Goal: Transaction & Acquisition: Download file/media

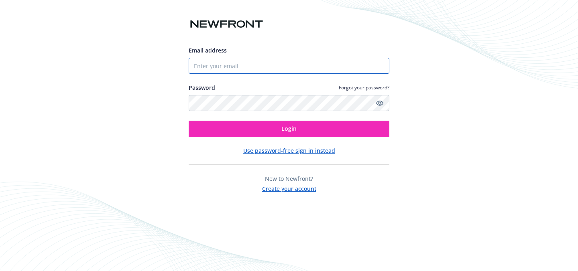
click at [262, 62] on input "Email address" at bounding box center [289, 66] width 201 height 16
type input "[EMAIL_ADDRESS][DOMAIN_NAME]"
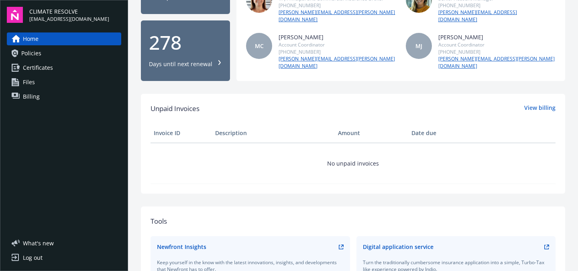
scroll to position [123, 0]
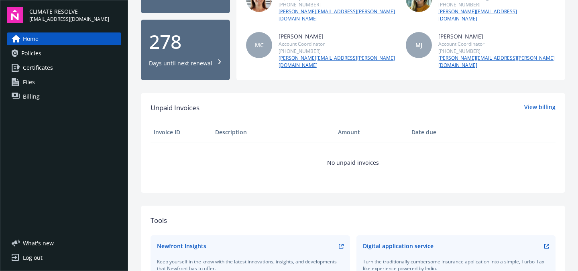
click at [39, 71] on span "Certificates" at bounding box center [38, 67] width 30 height 13
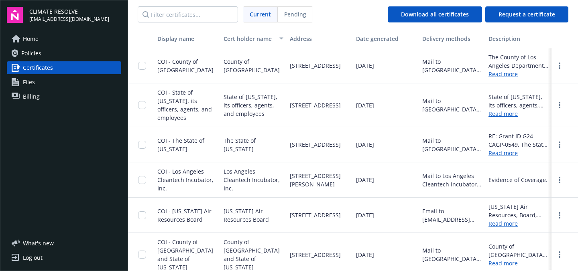
click at [204, 71] on div "COI - County of [GEOGRAPHIC_DATA]" at bounding box center [187, 65] width 60 height 17
click at [177, 68] on span "COI - County of [GEOGRAPHIC_DATA]" at bounding box center [185, 66] width 56 height 16
click at [506, 78] on link "Read more" at bounding box center [518, 74] width 60 height 8
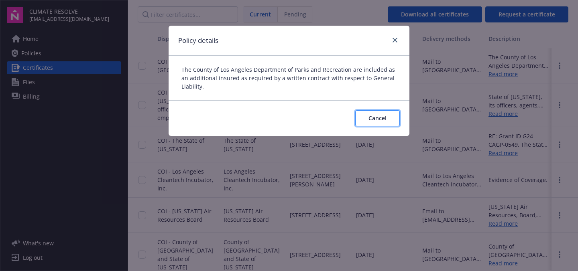
click at [379, 121] on span "Cancel" at bounding box center [377, 118] width 18 height 8
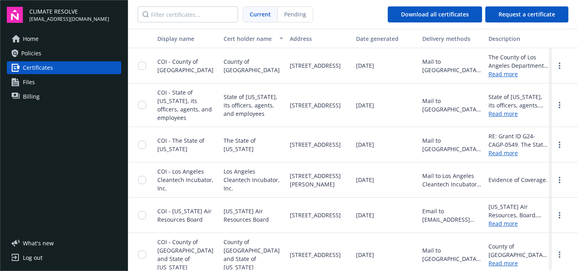
click at [161, 63] on span "COI - County of [GEOGRAPHIC_DATA]" at bounding box center [185, 66] width 56 height 16
click at [430, 60] on div "Mail to [GEOGRAPHIC_DATA], [STREET_ADDRESS]" at bounding box center [452, 65] width 66 height 35
click at [143, 69] on input "checkbox" at bounding box center [142, 66] width 8 height 8
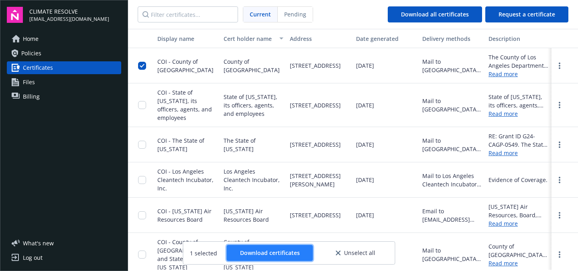
click at [273, 251] on span "Download certificates" at bounding box center [270, 253] width 60 height 8
